Goal: Find specific page/section: Find specific page/section

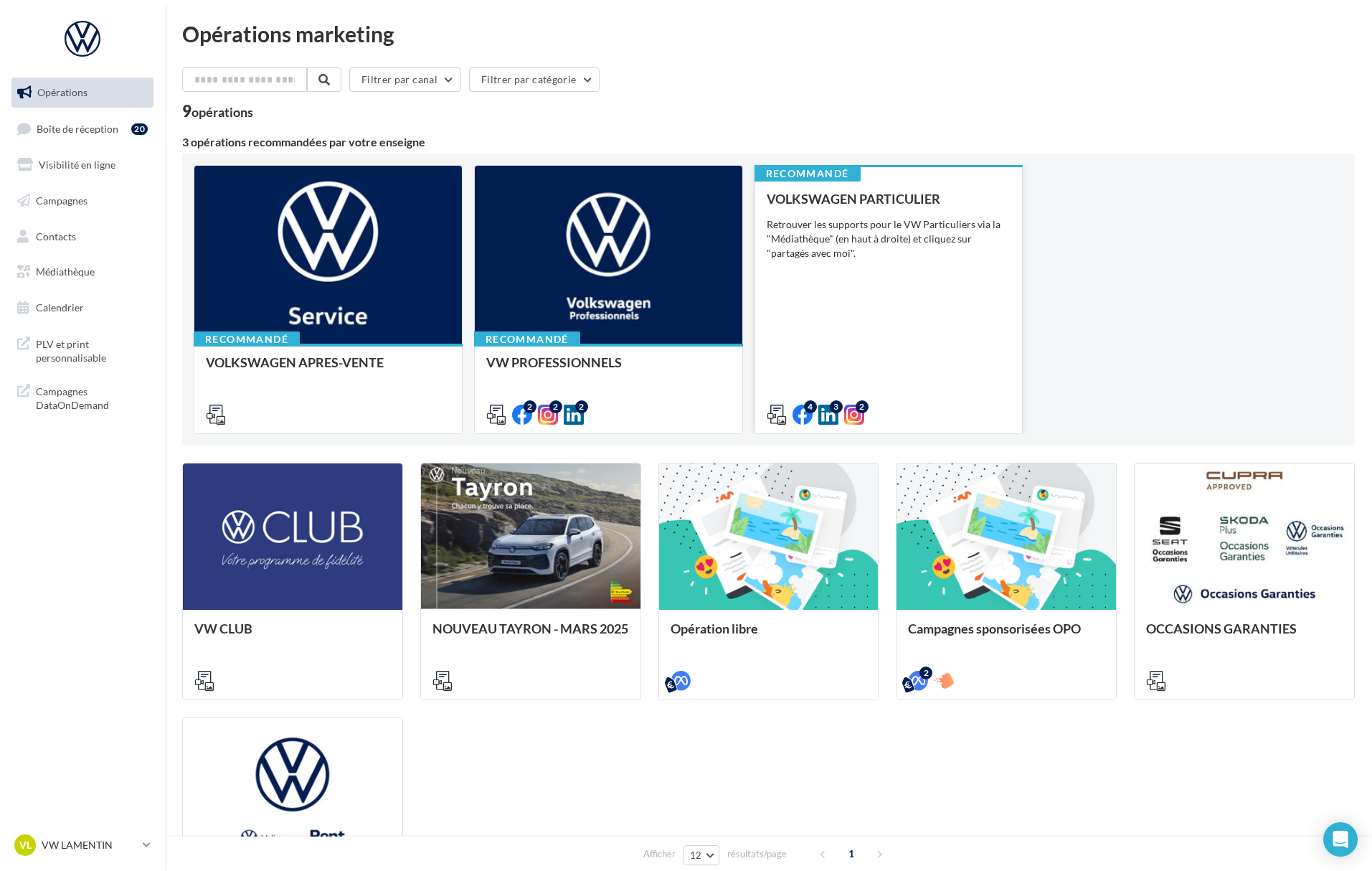
click at [853, 244] on div "Retrouver les supports pour le VW Particuliers via la "Médiathèque" (en haut à …" at bounding box center [889, 239] width 244 height 43
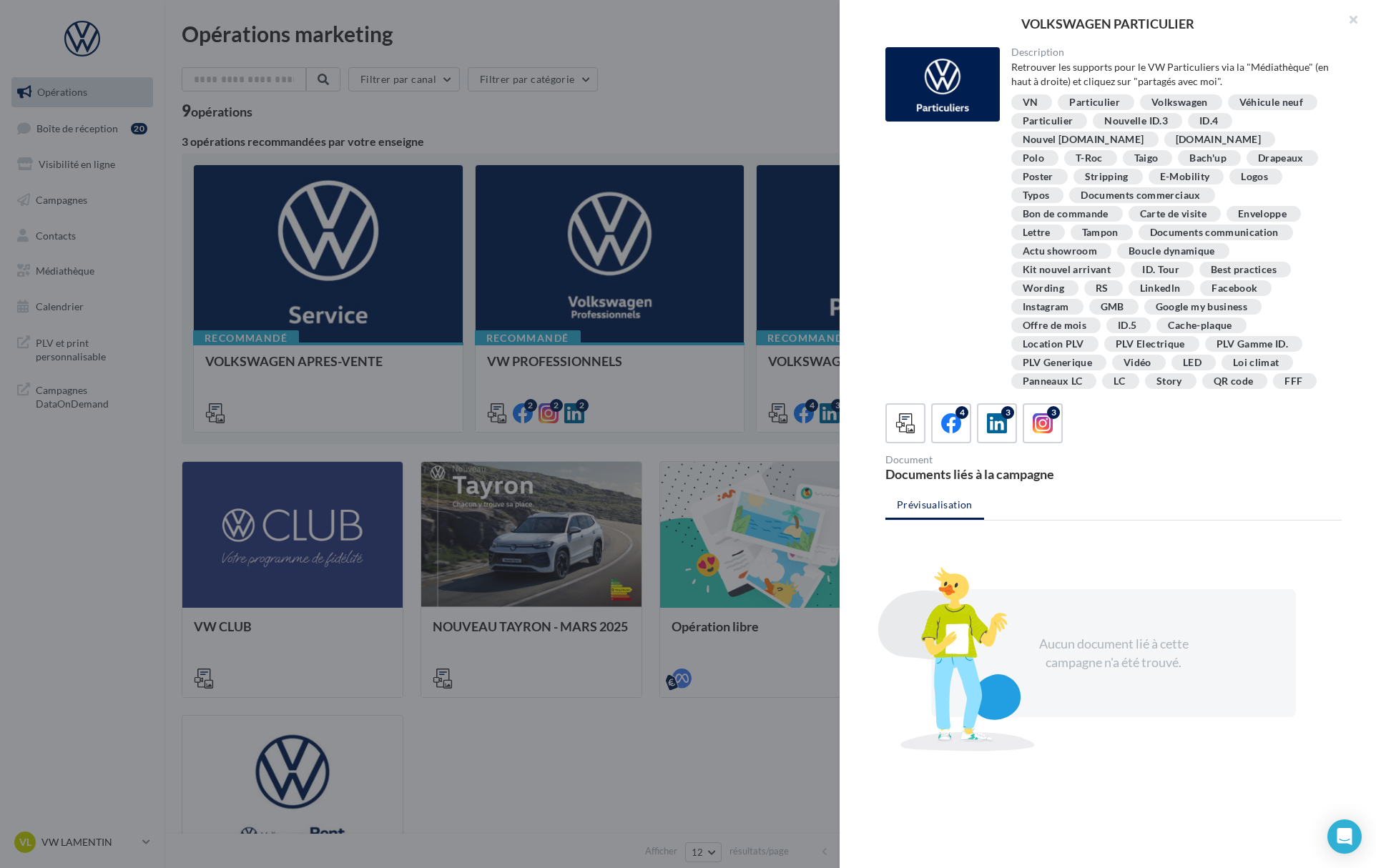
click at [1028, 101] on div "VN" at bounding box center [1030, 103] width 16 height 11
click at [1349, 20] on button "button" at bounding box center [1347, 21] width 57 height 43
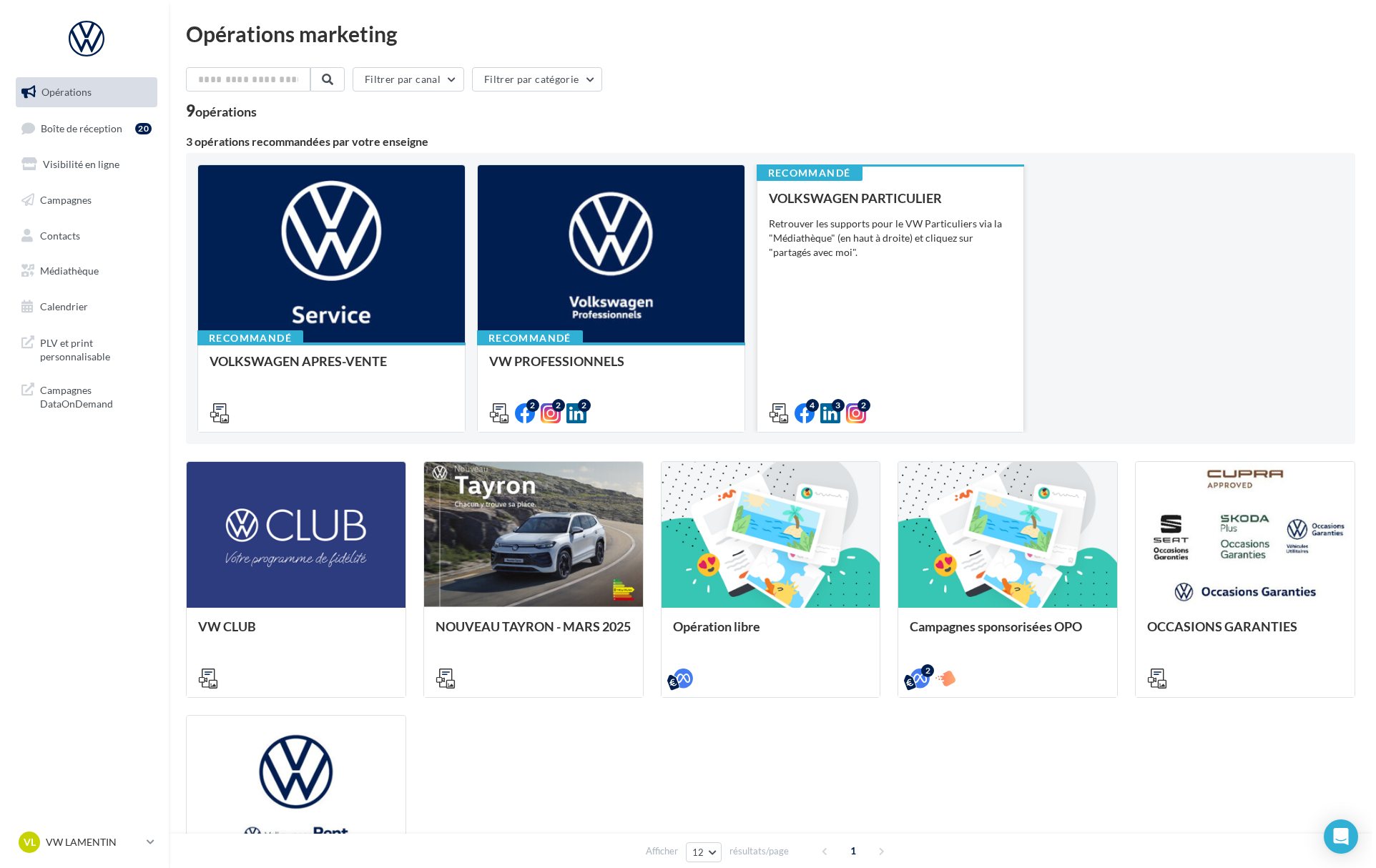
scroll to position [201, 0]
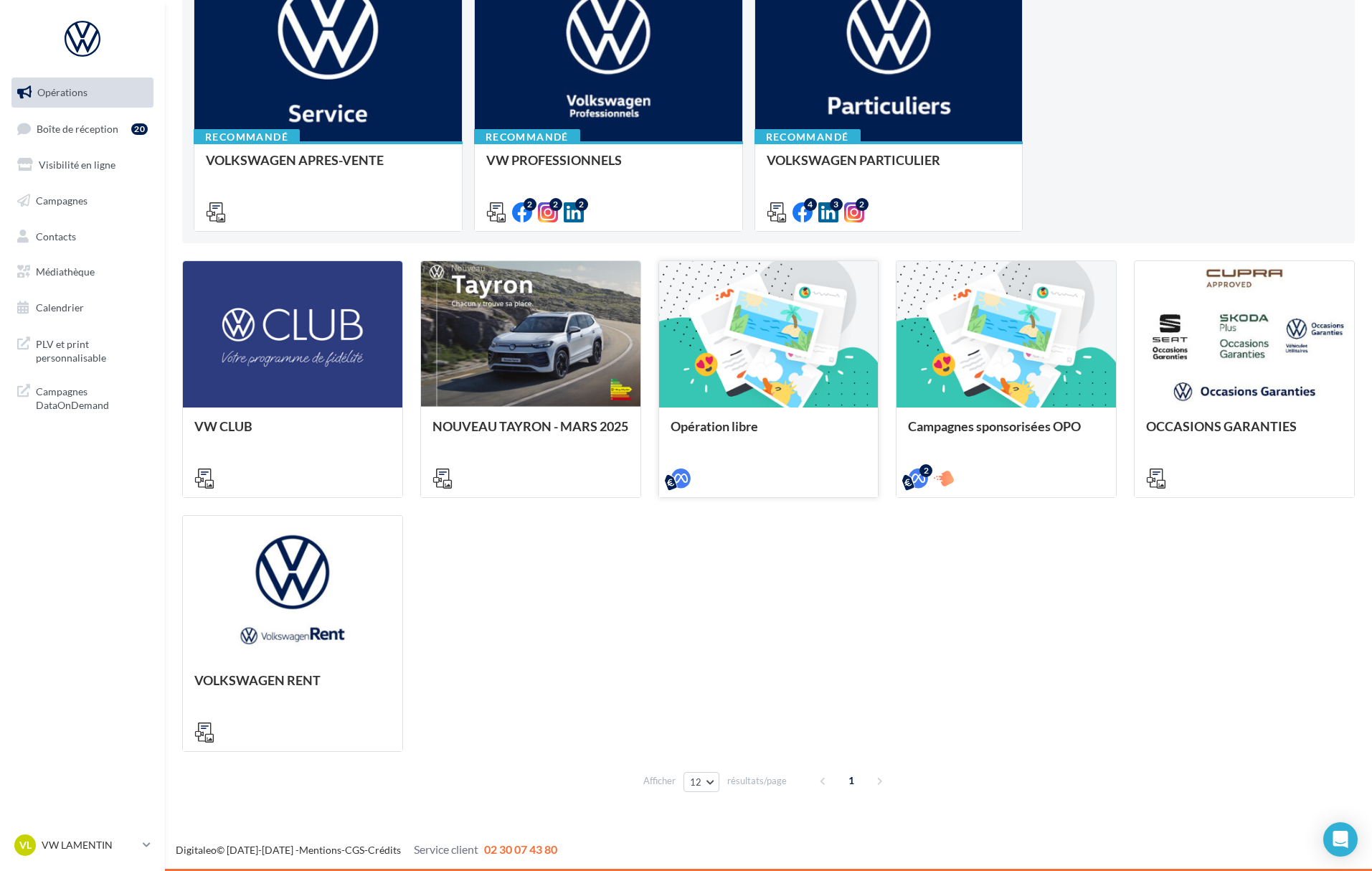
click at [793, 365] on div at bounding box center [769, 334] width 219 height 148
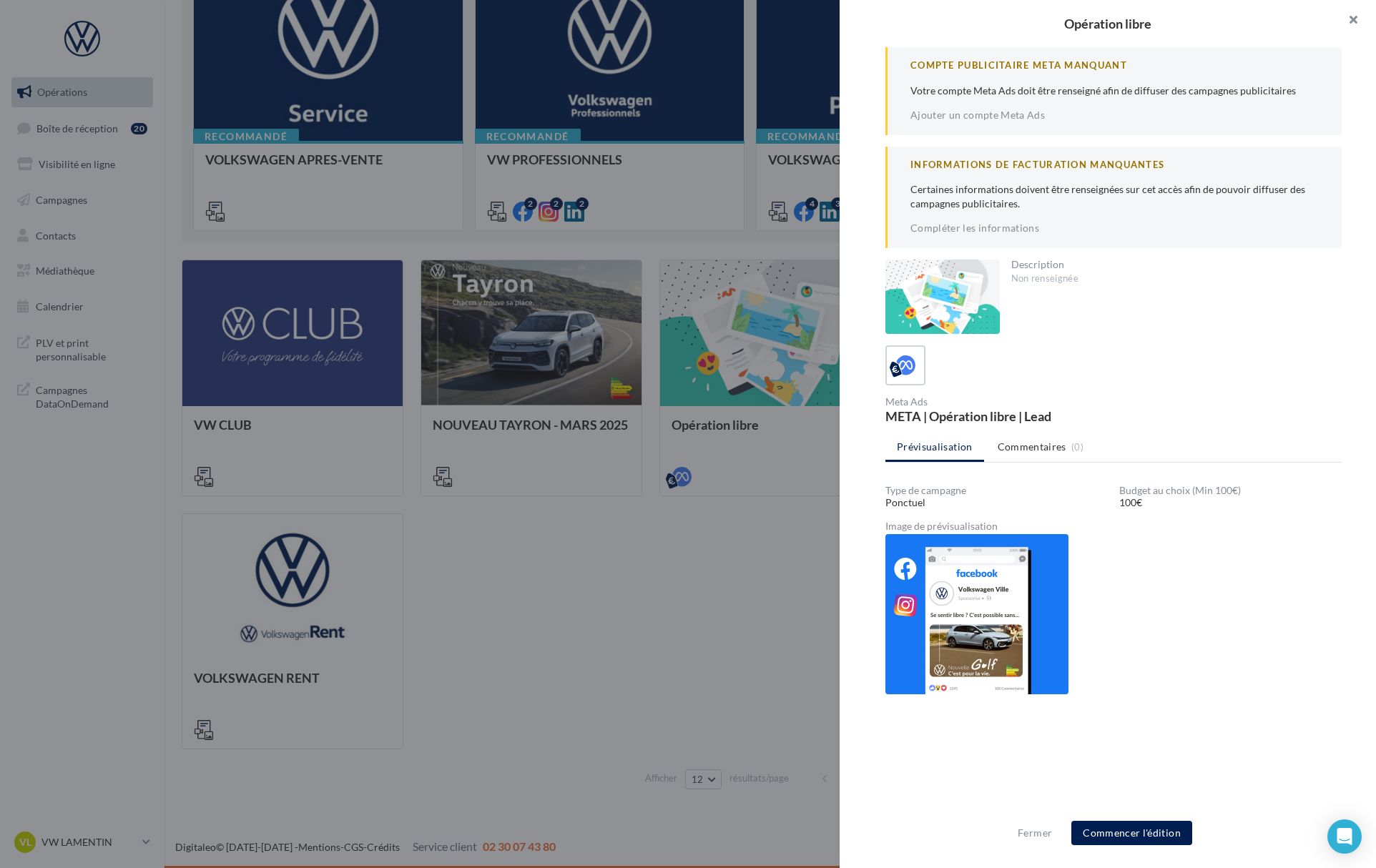
click at [1358, 16] on button "button" at bounding box center [1347, 21] width 57 height 43
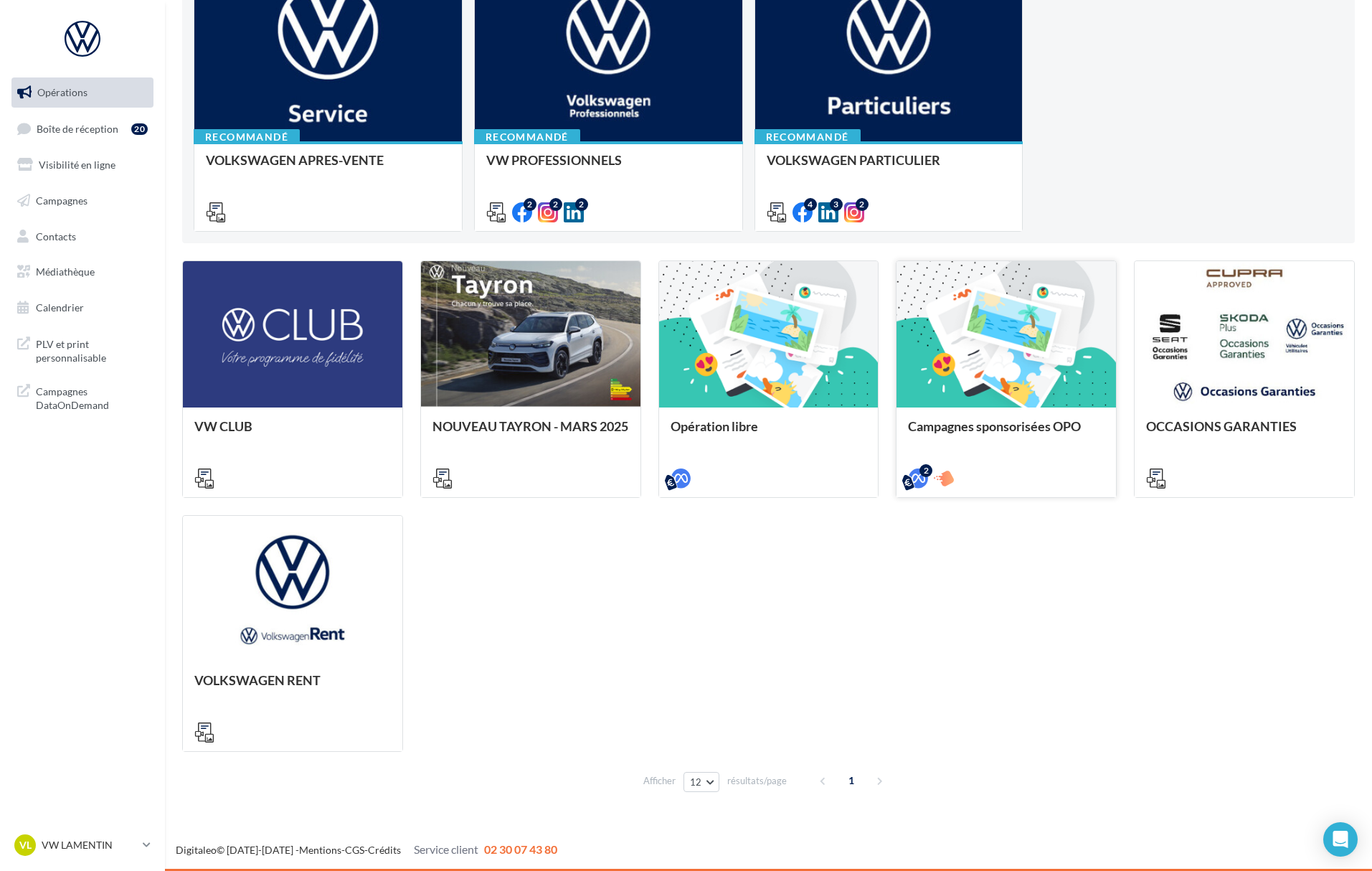
click at [995, 306] on div at bounding box center [1006, 334] width 219 height 148
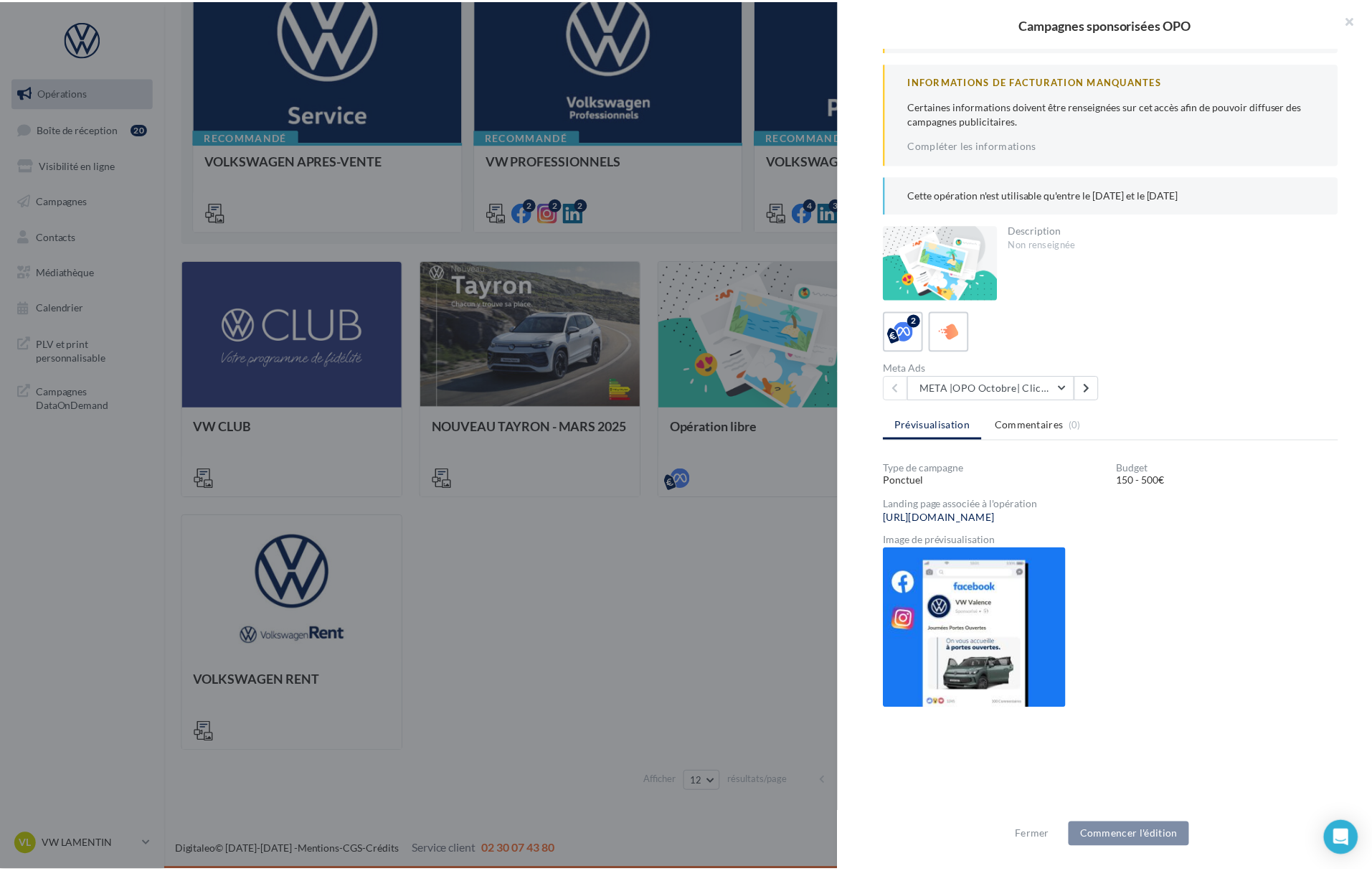
scroll to position [87, 0]
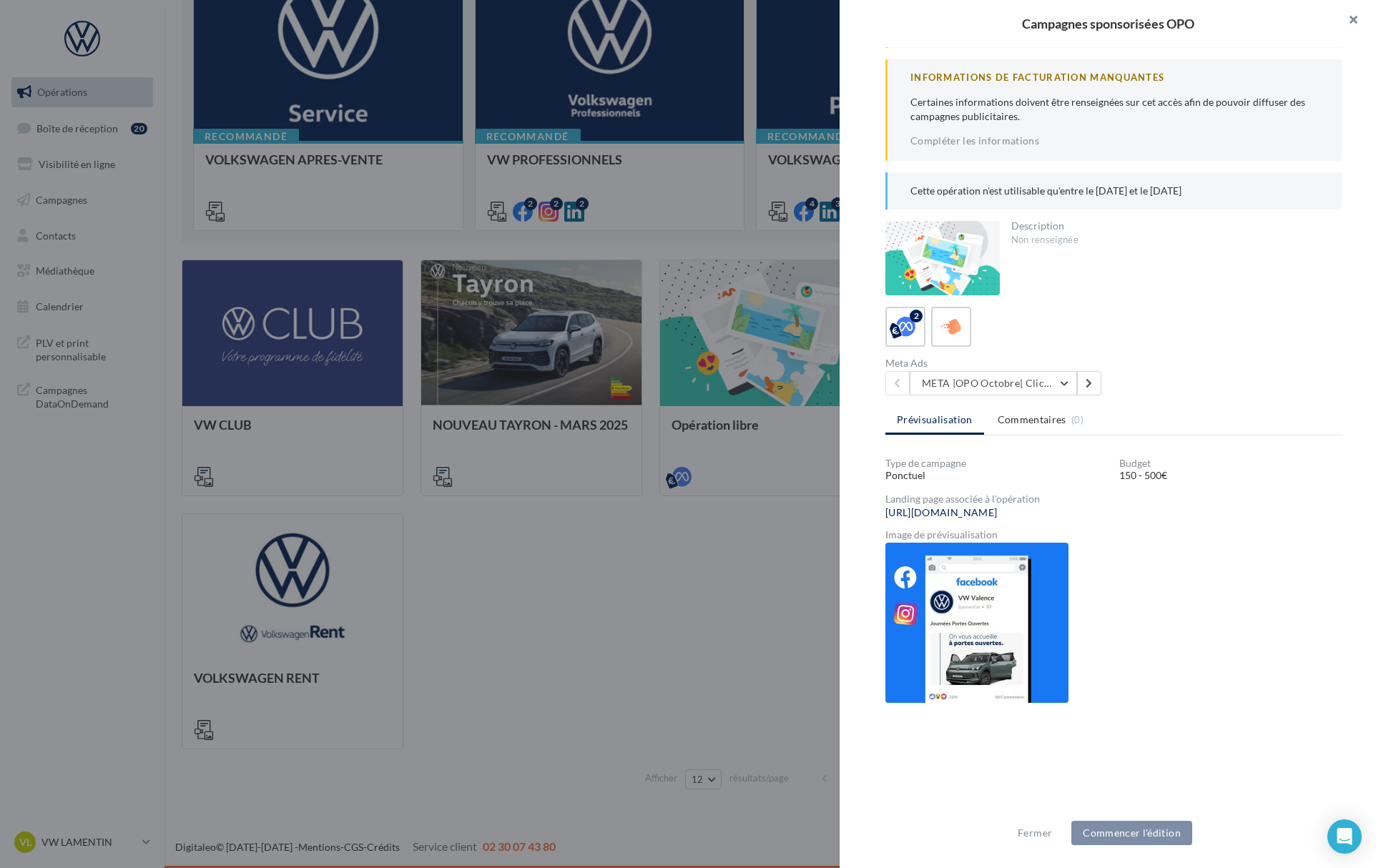
click at [1357, 18] on button "button" at bounding box center [1347, 21] width 57 height 43
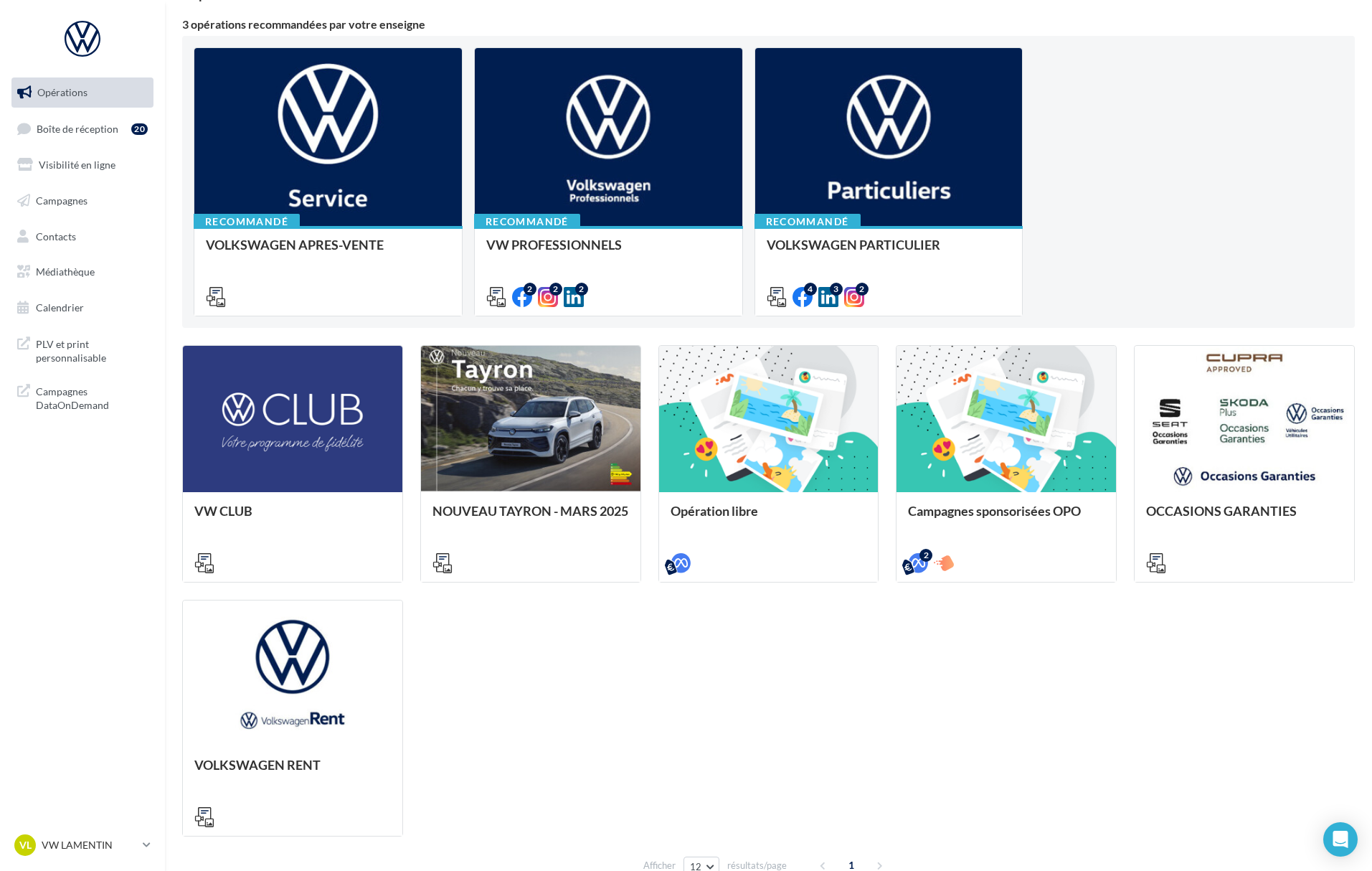
scroll to position [0, 0]
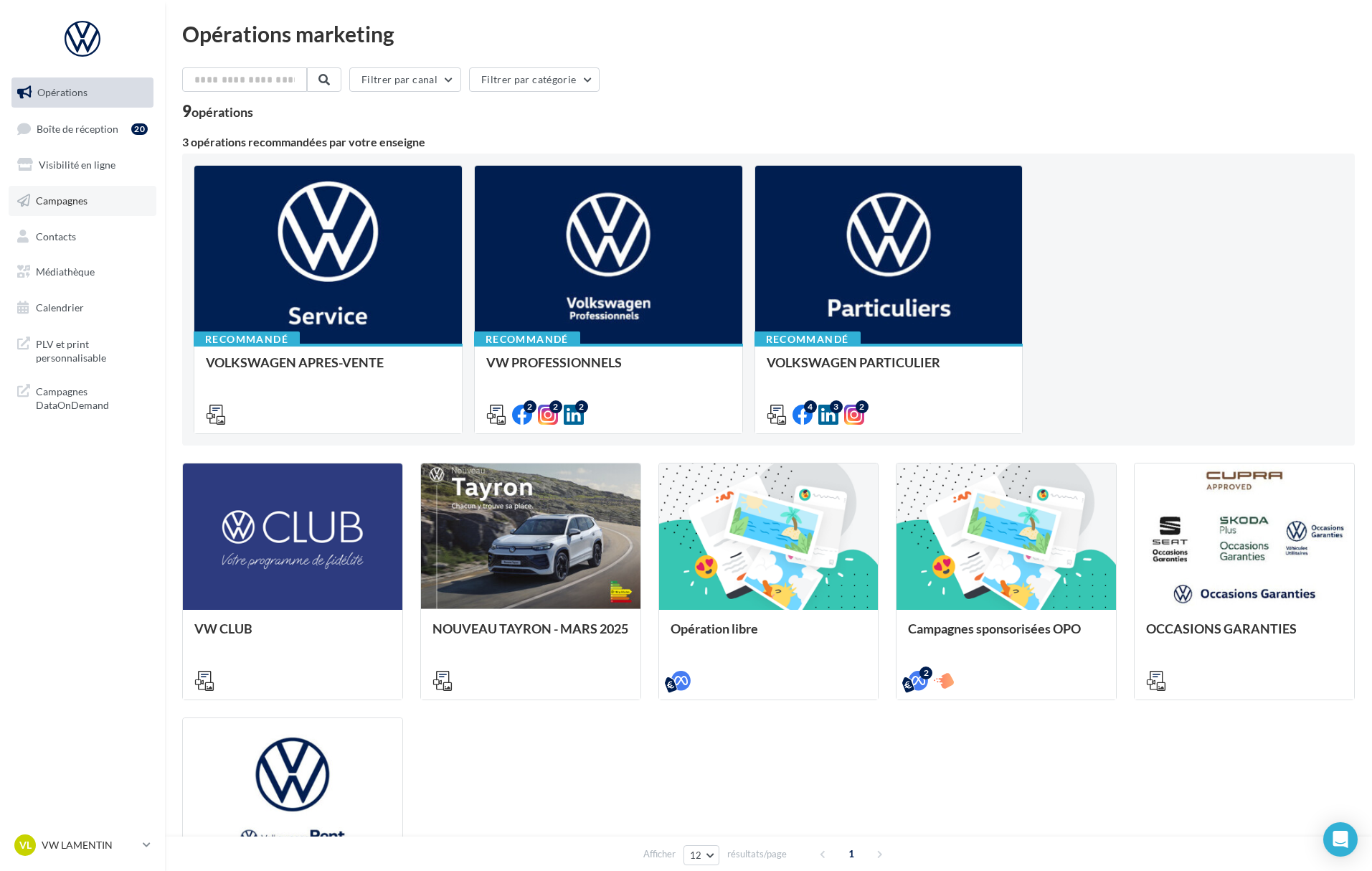
click at [73, 201] on span "Campagnes" at bounding box center [62, 200] width 51 height 12
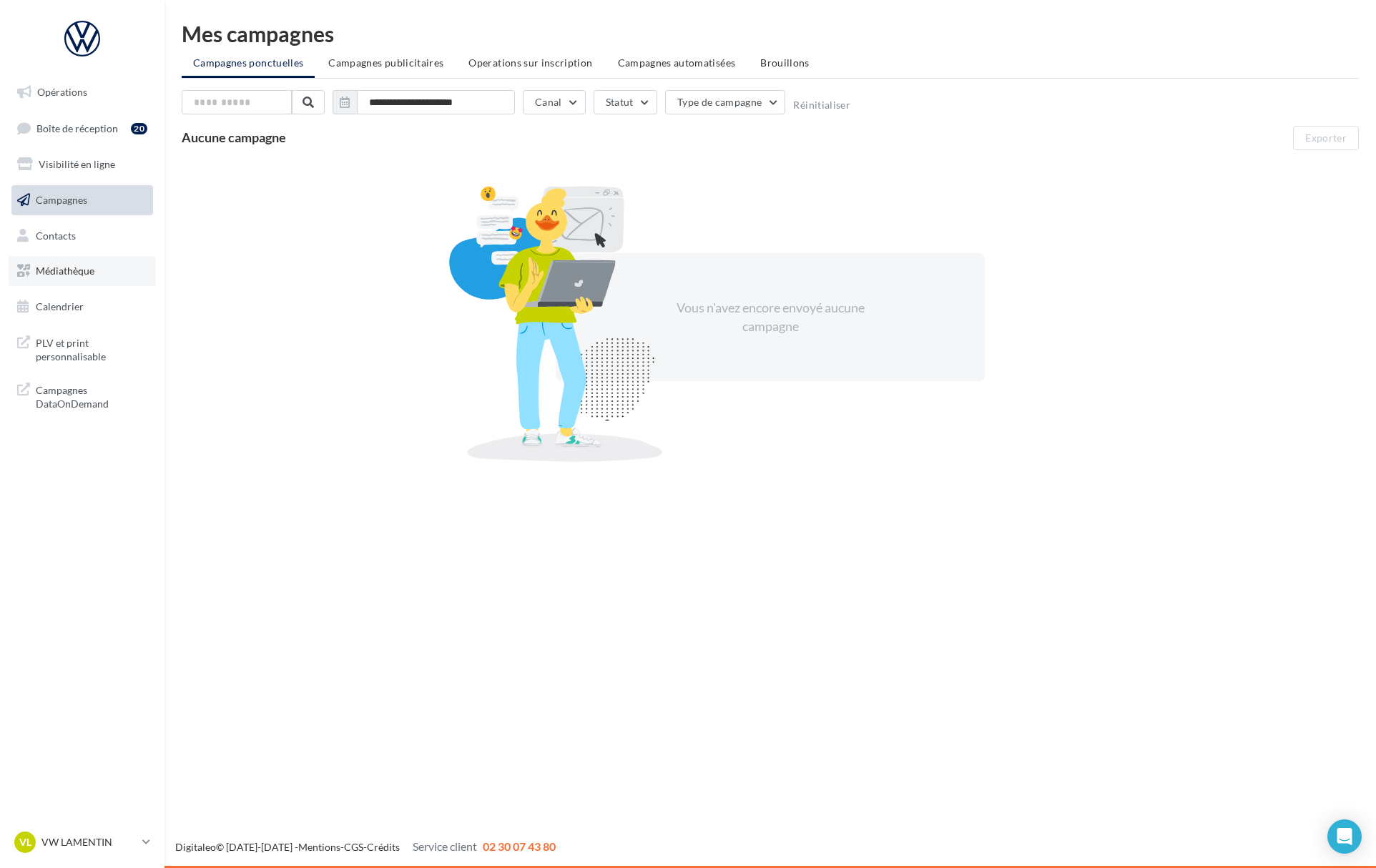
click at [79, 272] on span "Médiathèque" at bounding box center [65, 270] width 59 height 12
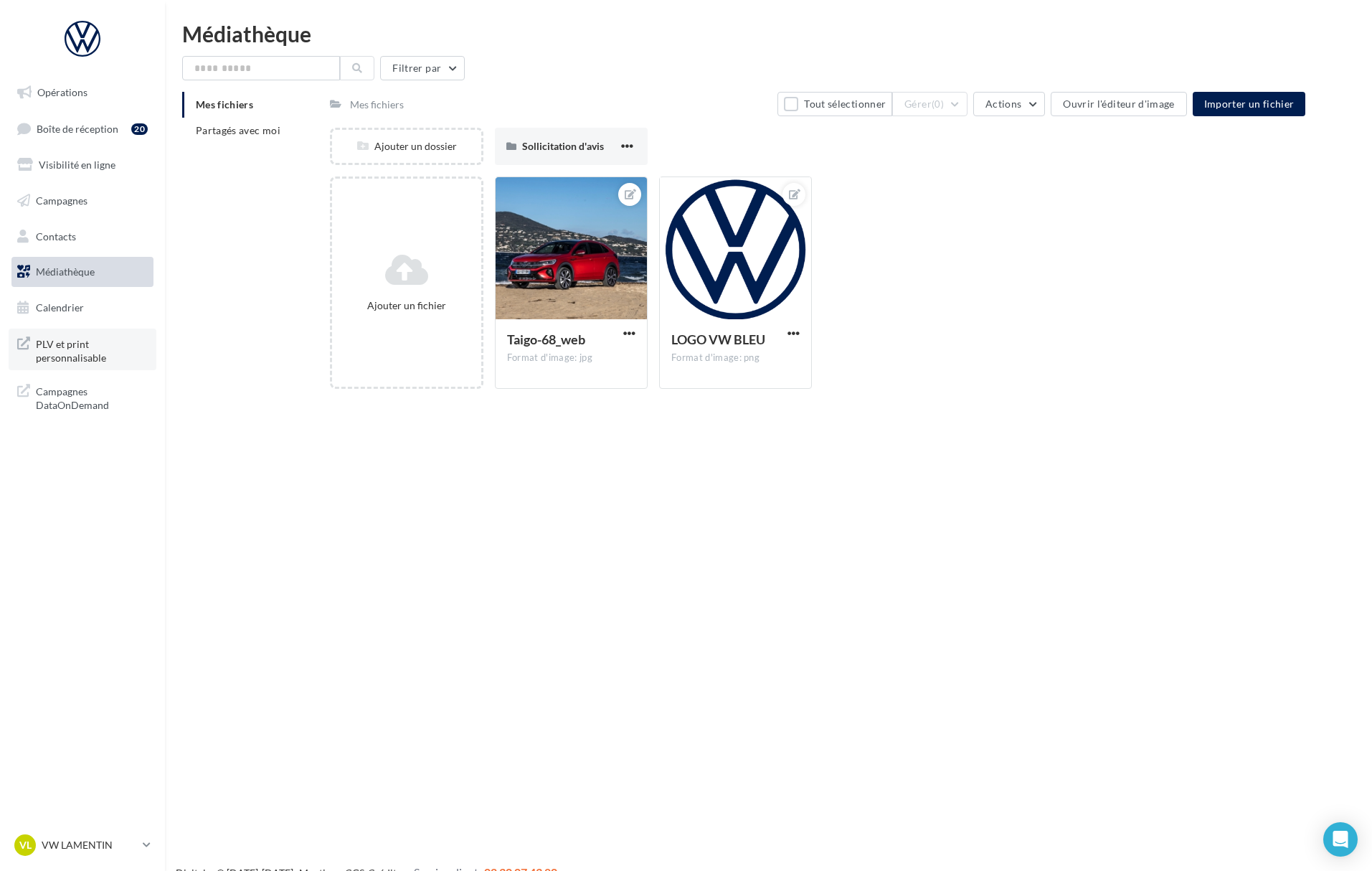
click at [71, 346] on span "PLV et print personnalisable" at bounding box center [92, 350] width 112 height 31
